Goal: Find specific page/section: Find specific page/section

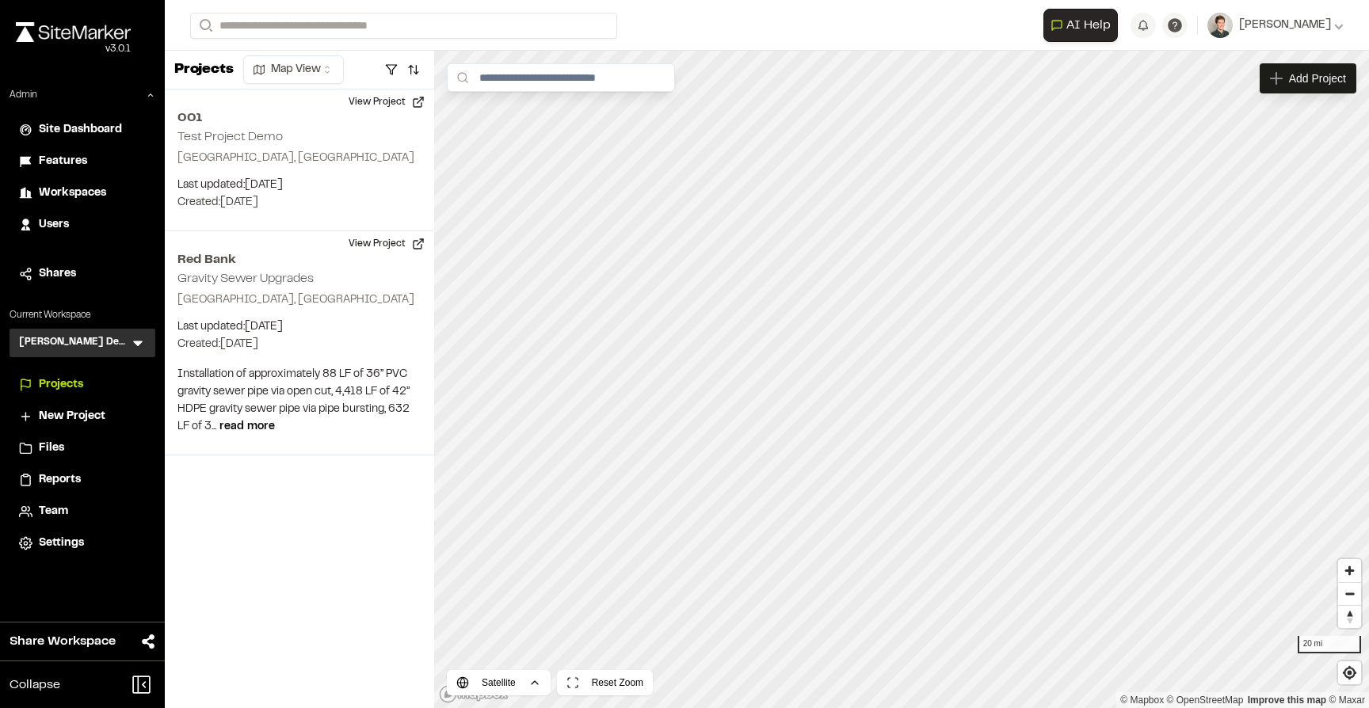
click at [44, 220] on span "Users" at bounding box center [54, 224] width 30 height 17
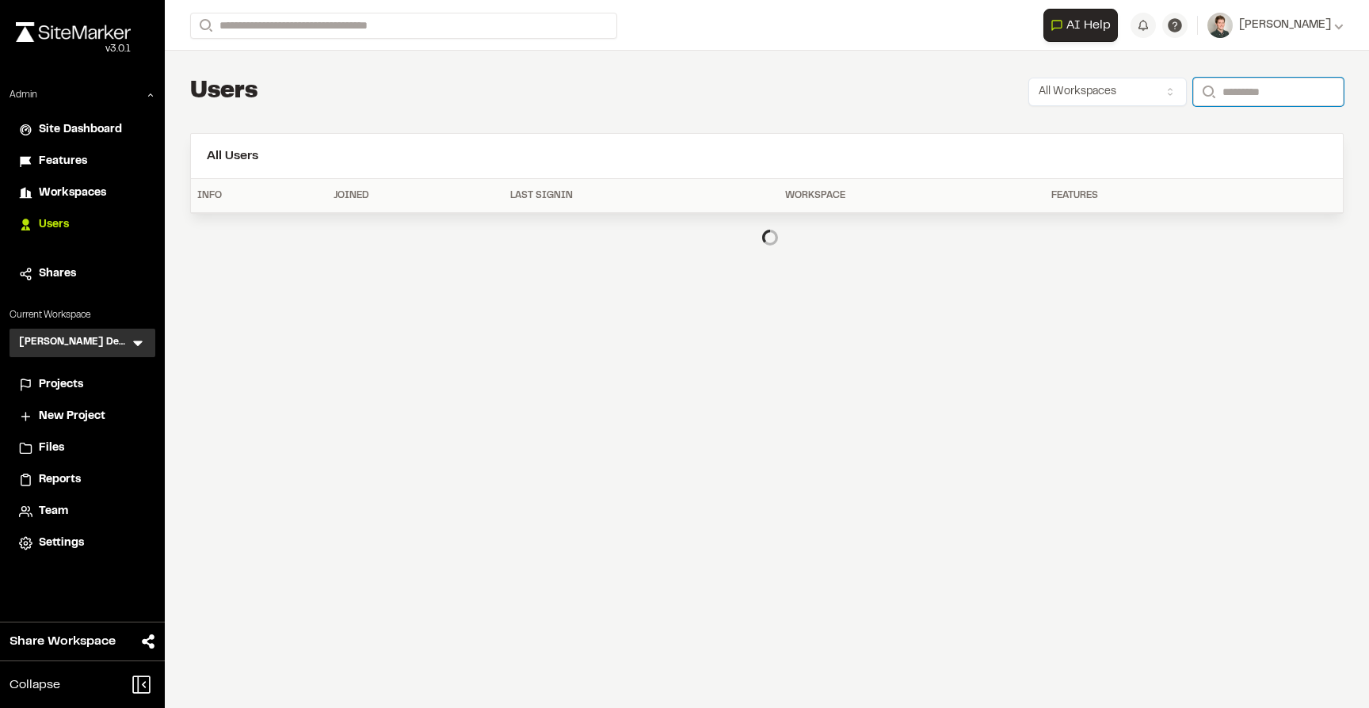
click at [1212, 93] on input "Search" at bounding box center [1268, 92] width 151 height 29
type input "****"
click at [921, 92] on div "Users All Workspaces Search ****" at bounding box center [767, 92] width 1154 height 32
